Goal: Task Accomplishment & Management: Complete application form

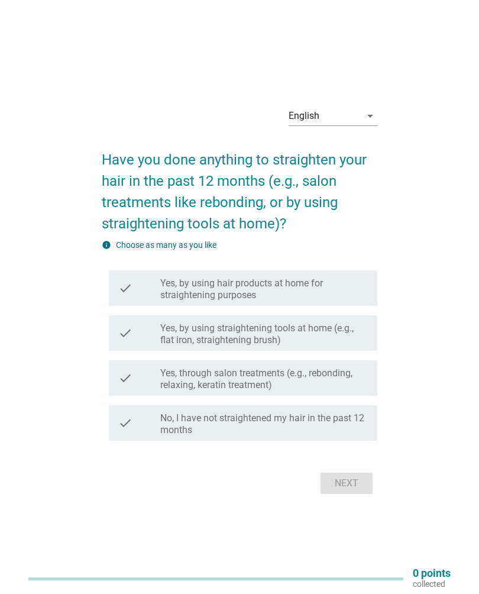
click at [344, 370] on label "Yes, through salon treatments (e.g., rebonding, relaxing, keratin treatment)" at bounding box center [264, 380] width 208 height 24
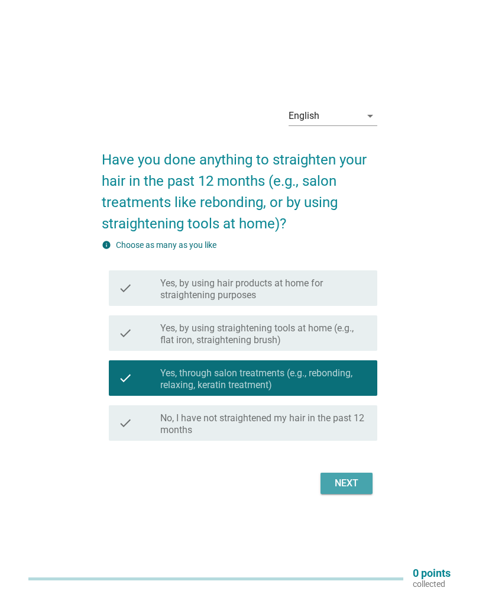
click at [358, 487] on div "Next" at bounding box center [346, 484] width 33 height 14
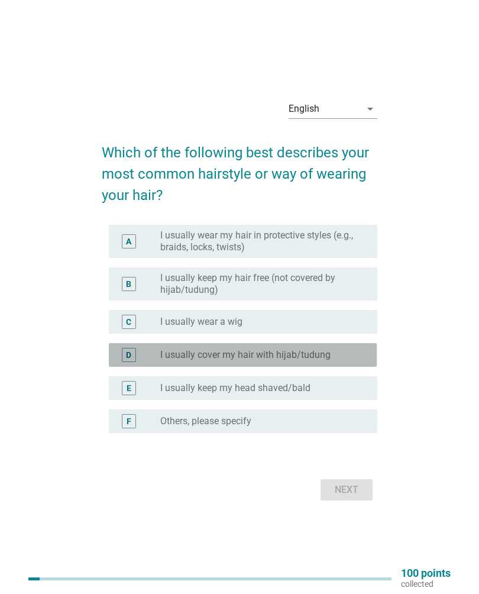
click at [352, 348] on div "radio_button_unchecked I usually cover my hair with hijab/tudung" at bounding box center [264, 355] width 208 height 14
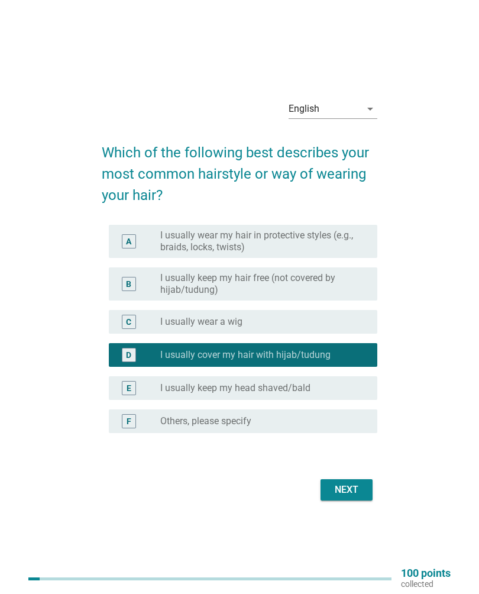
click at [361, 489] on div "Next" at bounding box center [346, 490] width 33 height 14
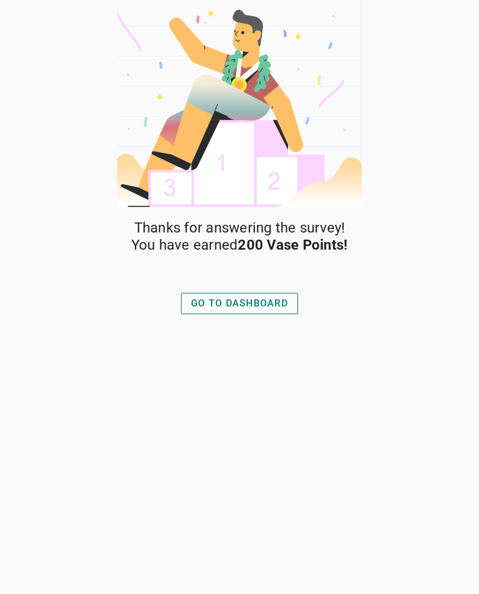
click at [279, 306] on div "GO TO DASHBOARD" at bounding box center [239, 304] width 97 height 14
